Goal: Information Seeking & Learning: Find specific fact

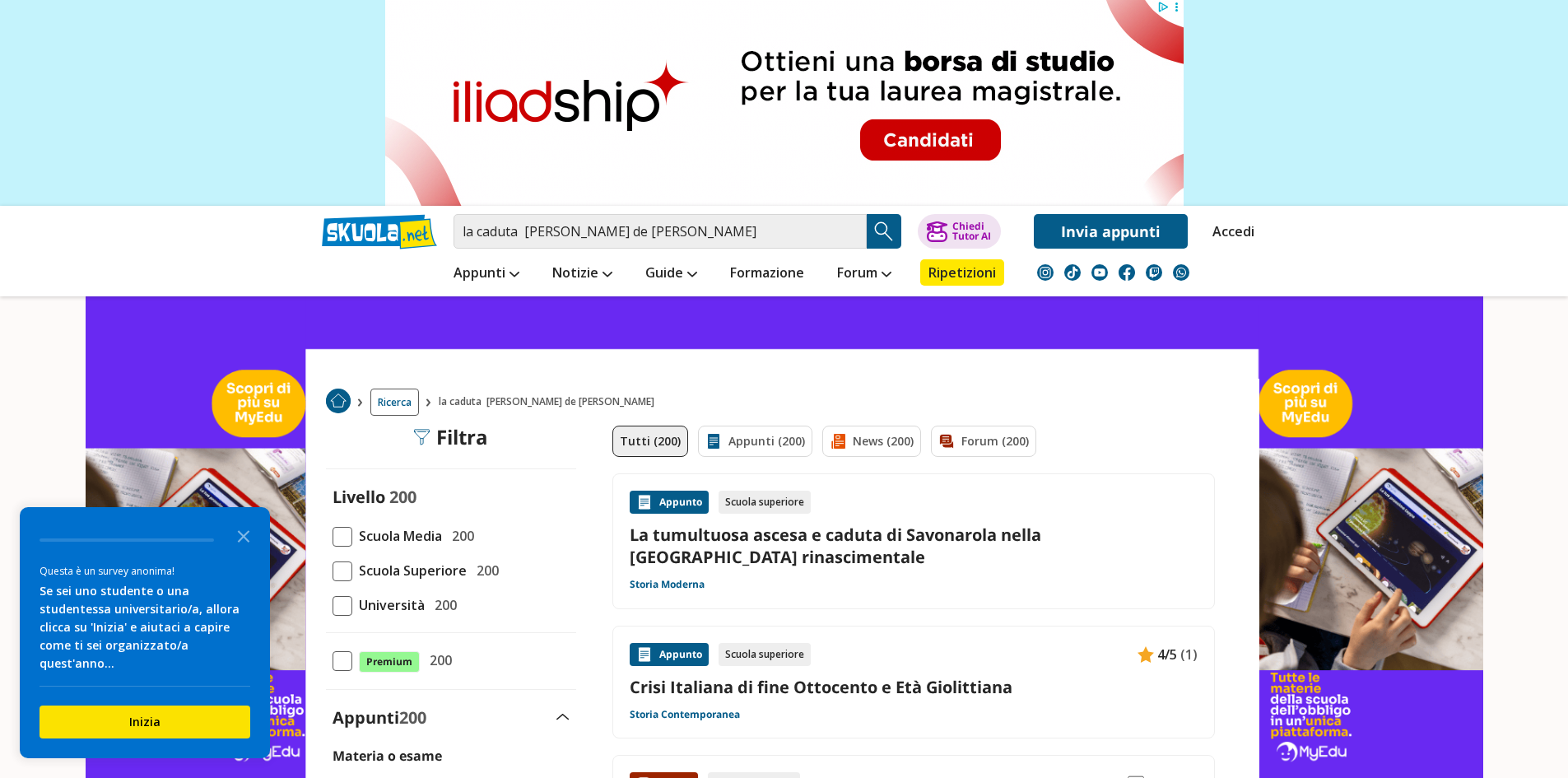
scroll to position [439, 0]
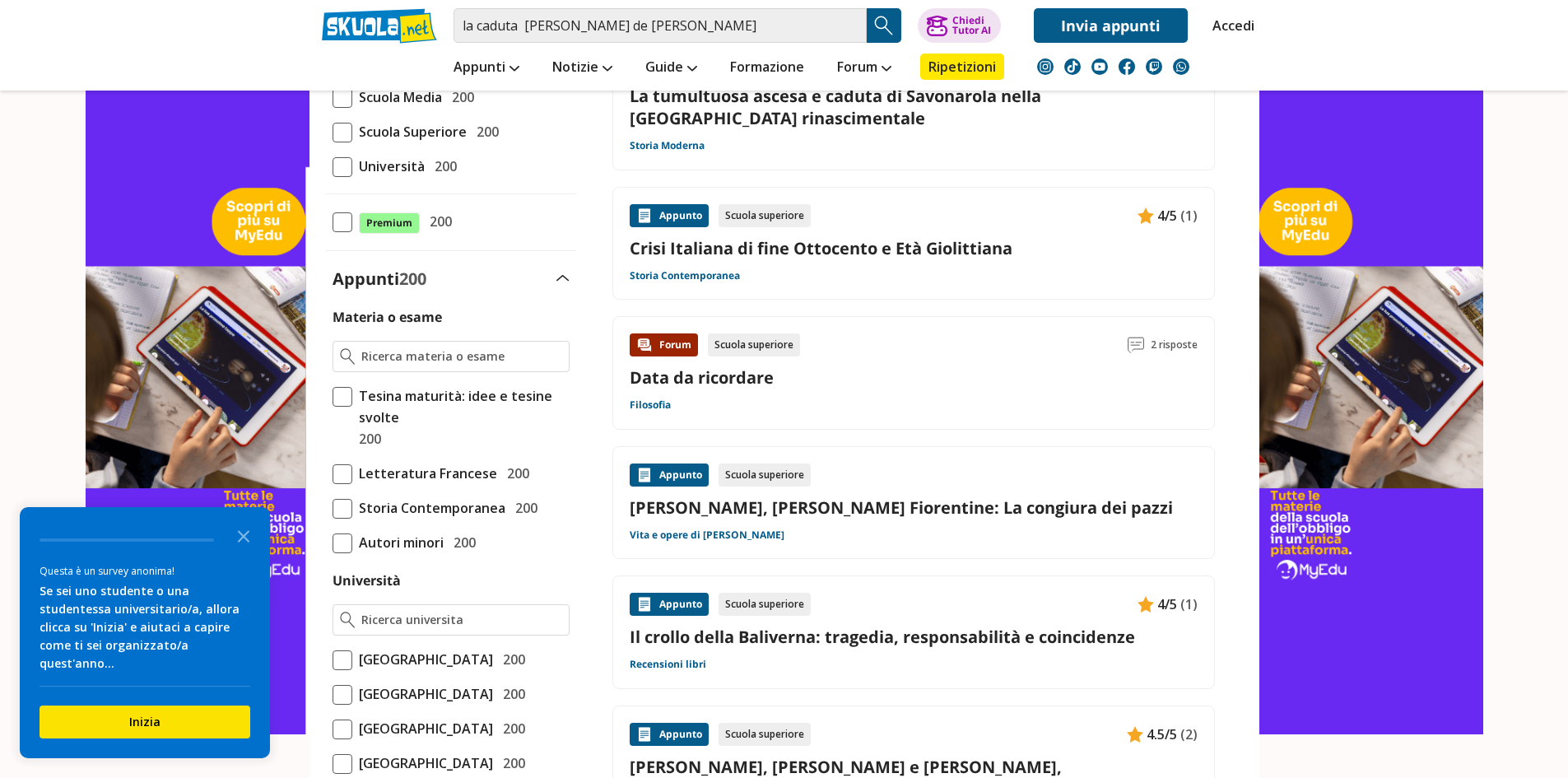
click at [347, 99] on span at bounding box center [343, 98] width 20 height 20
click at [333, 97] on input "Scuola Media 200" at bounding box center [333, 97] width 0 height 0
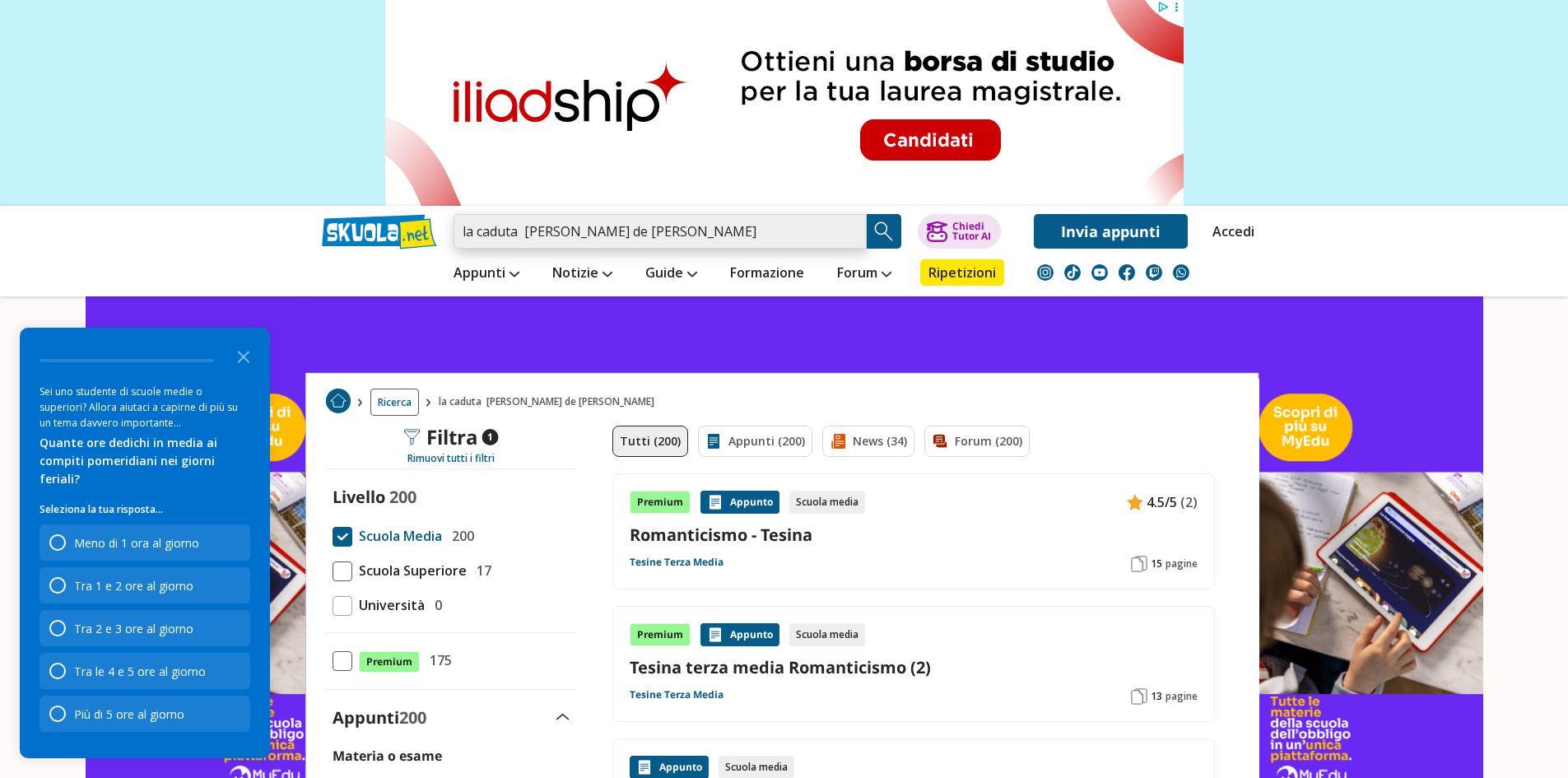
click at [679, 234] on input "la caduta [PERSON_NAME] de [PERSON_NAME]" at bounding box center [660, 232] width 413 height 35
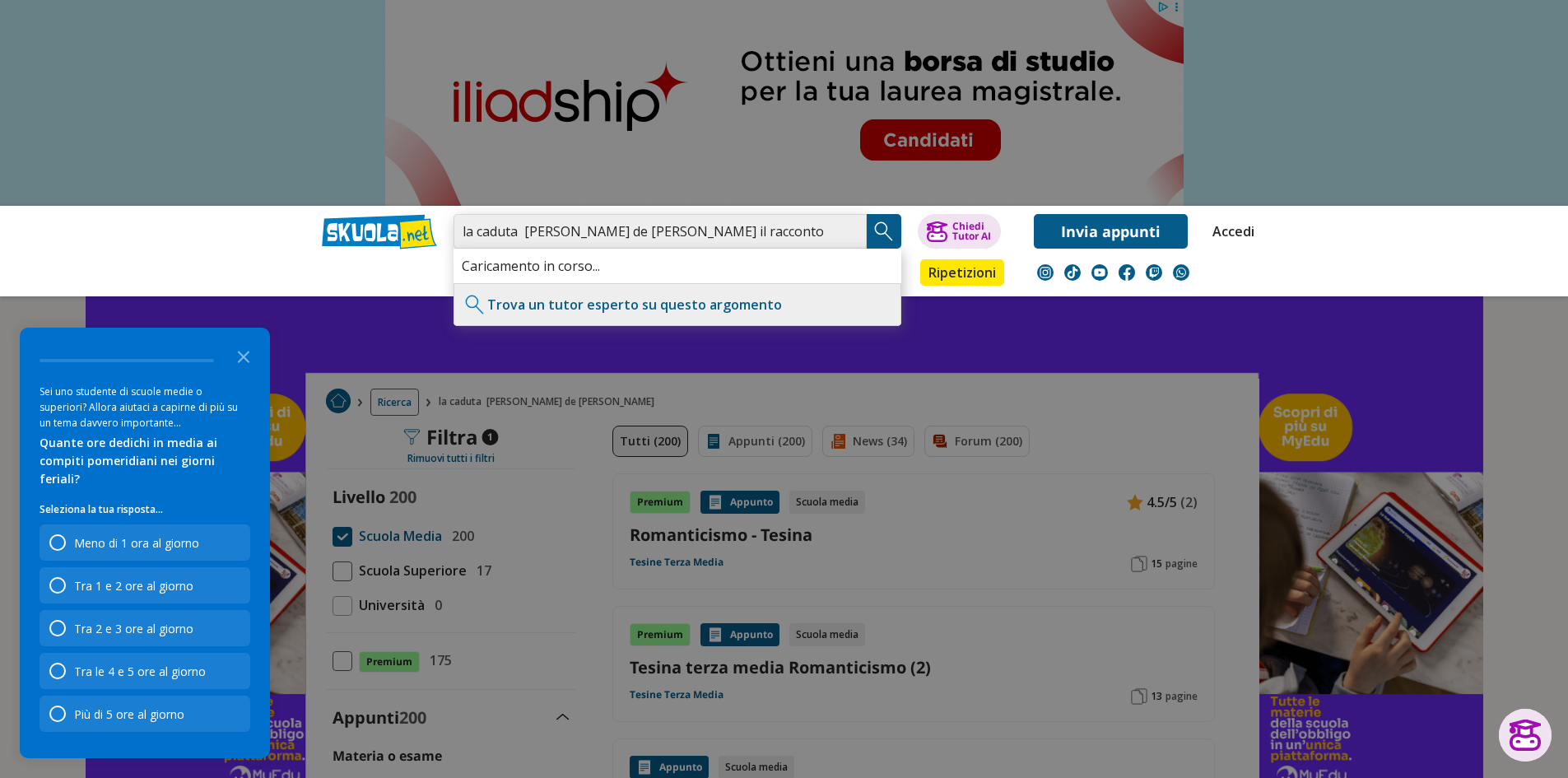
type input "la caduta maurizio de giovanni riscrivi il racconto"
